Goal: Download file/media

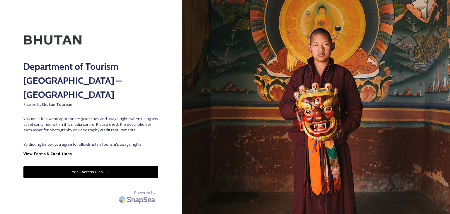
click at [93, 166] on button "Yes - Access Files" at bounding box center [90, 172] width 135 height 12
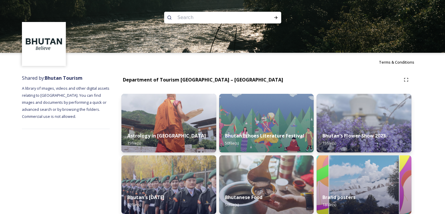
click at [195, 17] on input at bounding box center [215, 17] width 80 height 13
type input "flowers"
click at [278, 14] on div "Run Search" at bounding box center [276, 17] width 11 height 11
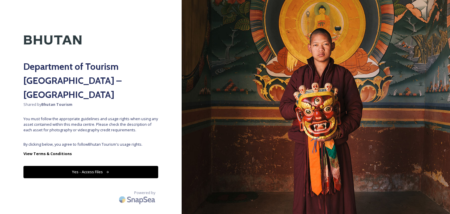
click at [122, 166] on button "Yes - Access Files" at bounding box center [90, 172] width 135 height 12
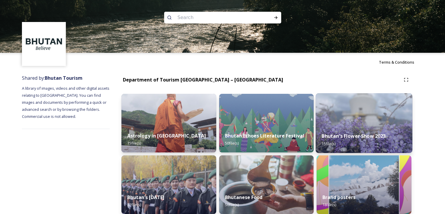
click at [355, 127] on div "Bhutan's Flower Show 2023 15 file(s)" at bounding box center [364, 139] width 97 height 27
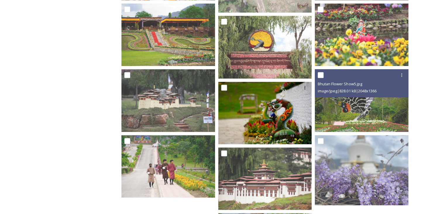
scroll to position [255, 0]
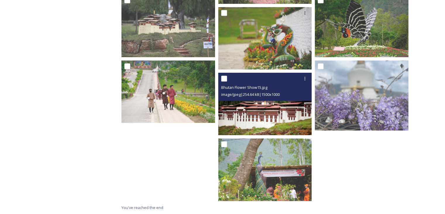
click at [265, 111] on img at bounding box center [265, 104] width 94 height 62
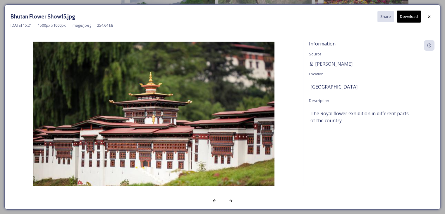
scroll to position [248, 0]
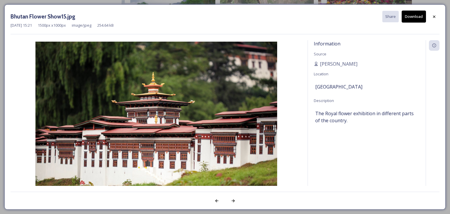
click at [413, 18] on button "Download" at bounding box center [413, 17] width 24 height 12
click at [431, 17] on div at bounding box center [434, 16] width 11 height 11
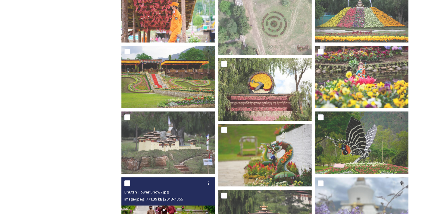
scroll to position [189, 0]
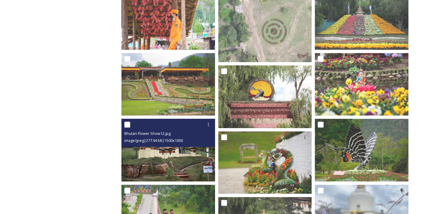
click at [172, 163] on img at bounding box center [169, 150] width 94 height 62
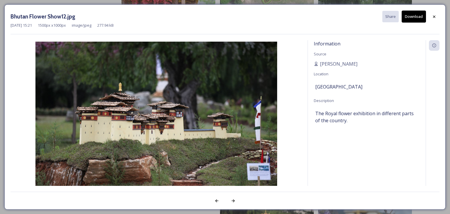
click at [416, 17] on button "Download" at bounding box center [413, 17] width 24 height 12
click at [434, 17] on icon at bounding box center [434, 16] width 5 height 5
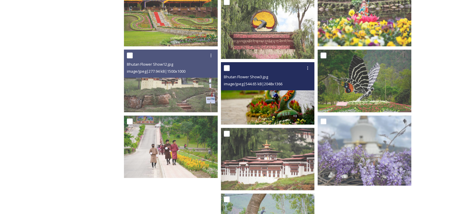
scroll to position [307, 0]
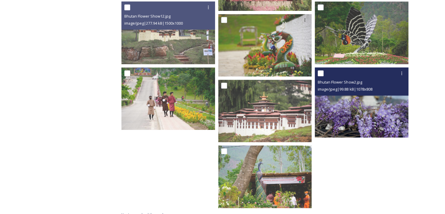
click at [335, 112] on img at bounding box center [362, 102] width 94 height 70
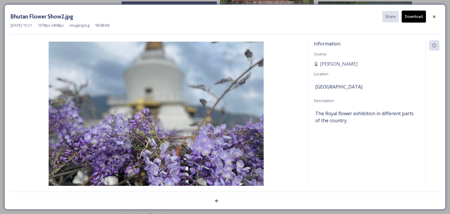
click at [179, 114] on img at bounding box center [156, 122] width 291 height 161
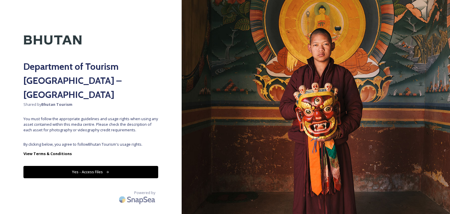
click at [124, 166] on button "Yes - Access Files" at bounding box center [90, 172] width 135 height 12
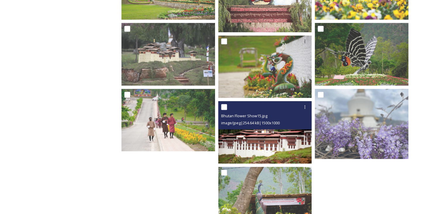
scroll to position [314, 0]
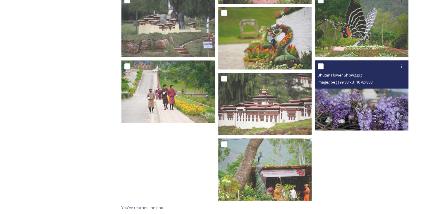
click at [350, 105] on img at bounding box center [362, 95] width 94 height 70
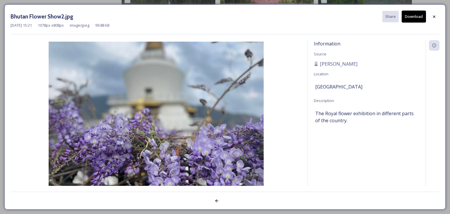
click at [177, 127] on img at bounding box center [156, 122] width 291 height 161
click at [416, 18] on button "Download" at bounding box center [413, 17] width 24 height 12
click at [434, 17] on icon at bounding box center [434, 16] width 5 height 5
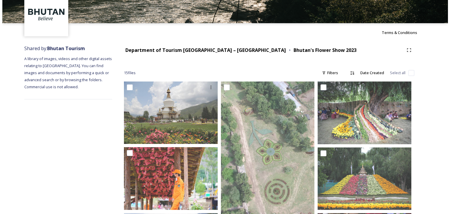
scroll to position [0, 0]
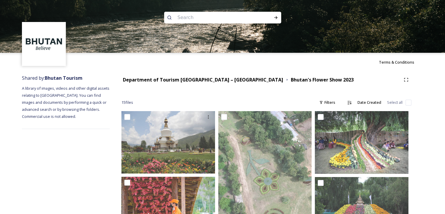
click at [203, 19] on input at bounding box center [215, 17] width 80 height 13
type input "gnh"
click at [181, 18] on span "gnh" at bounding box center [181, 17] width 13 height 8
click at [185, 18] on span "gnh" at bounding box center [181, 17] width 13 height 8
click at [274, 17] on icon at bounding box center [276, 17] width 5 height 5
